Goal: Task Accomplishment & Management: Use online tool/utility

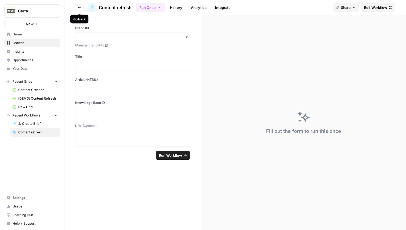
click at [79, 9] on icon "button" at bounding box center [79, 7] width 3 height 3
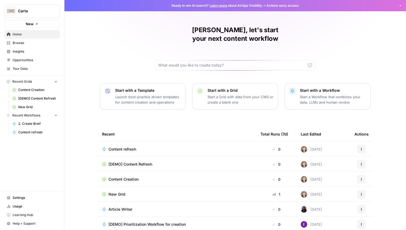
click at [27, 44] on span "Browse" at bounding box center [35, 43] width 45 height 5
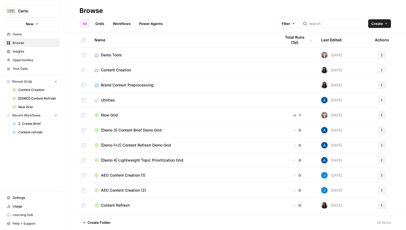
click at [28, 34] on span "Home" at bounding box center [35, 34] width 45 height 5
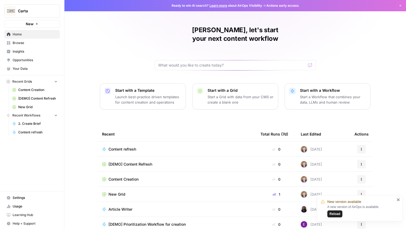
click at [336, 214] on span "Reload" at bounding box center [334, 214] width 11 height 5
click at [20, 68] on span "Your Data" at bounding box center [35, 68] width 45 height 5
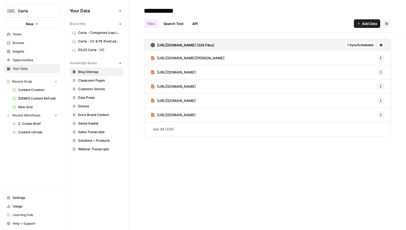
click at [376, 24] on span "Add Data" at bounding box center [369, 23] width 15 height 5
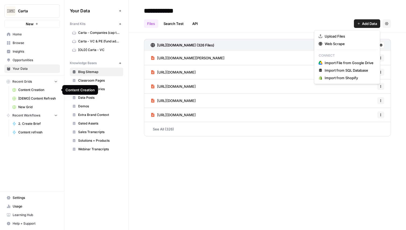
click at [27, 90] on span "Content Creation" at bounding box center [37, 90] width 39 height 5
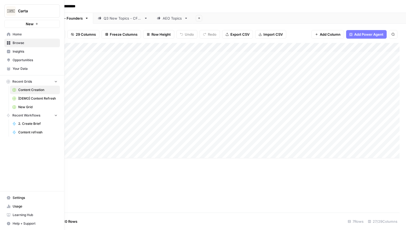
click at [25, 122] on span "2. Create Brief" at bounding box center [37, 123] width 39 height 5
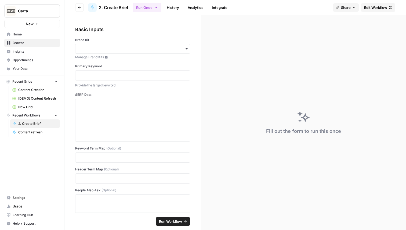
click at [372, 5] on span "Edit Workflow" at bounding box center [375, 7] width 23 height 5
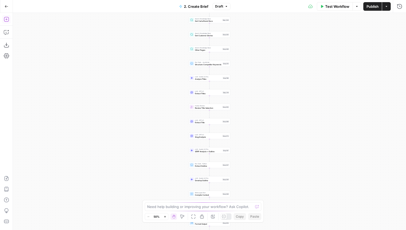
click at [6, 20] on icon "button" at bounding box center [6, 19] width 5 height 5
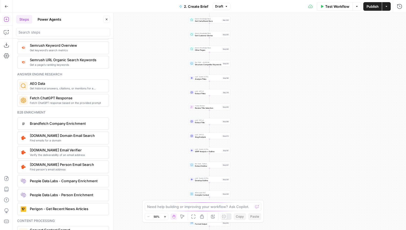
scroll to position [1050, 0]
